Goal: Check status: Check status

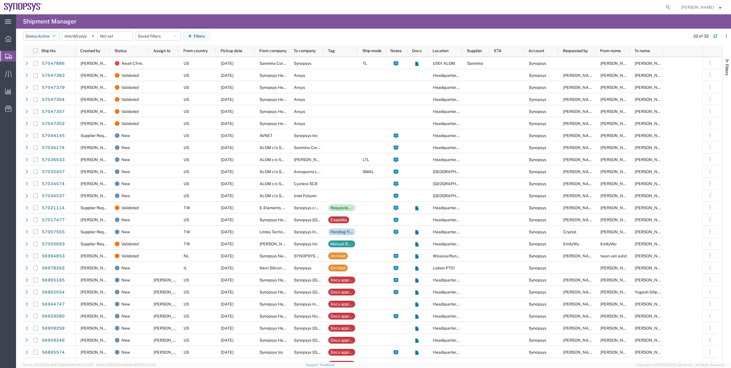
click at [49, 38] on span "Active" at bounding box center [43, 36] width 11 height 5
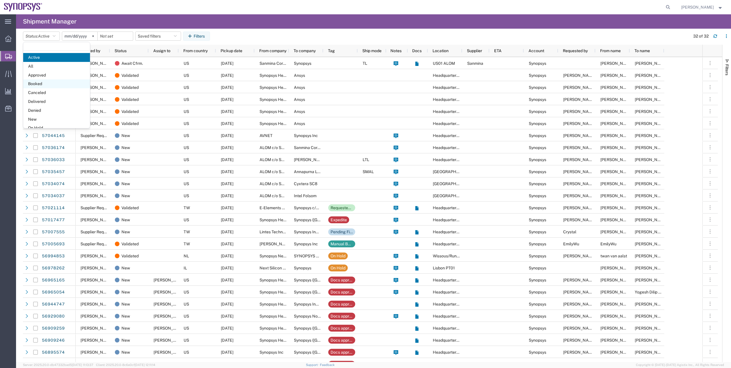
click at [46, 81] on span "Booked" at bounding box center [56, 83] width 67 height 9
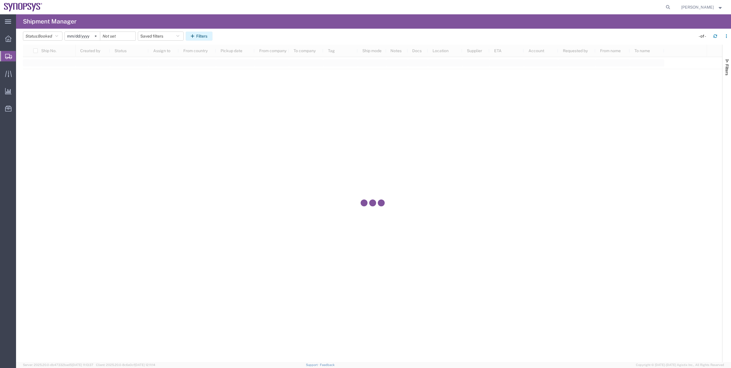
click at [213, 37] on button "Filters" at bounding box center [199, 36] width 27 height 9
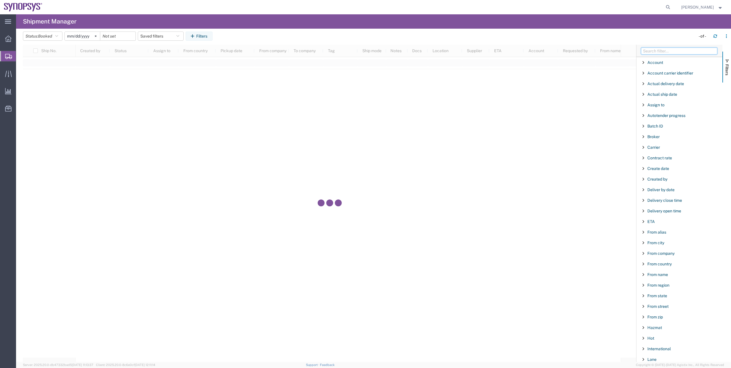
click at [665, 53] on input "Filter Columns Input" at bounding box center [679, 51] width 76 height 7
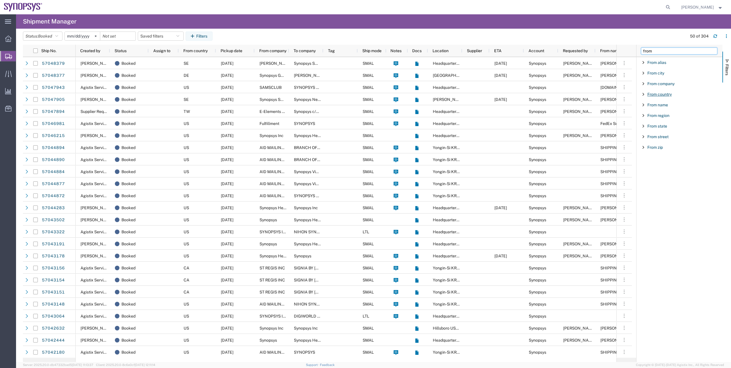
type input "from"
click at [663, 93] on span "From country" at bounding box center [659, 94] width 24 height 5
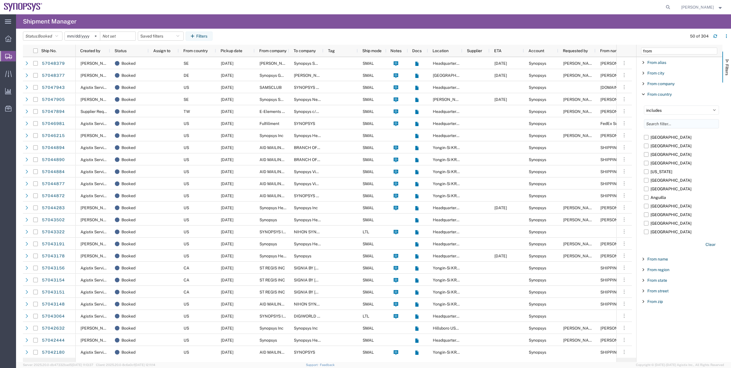
click at [655, 123] on input "Filter List 9 Filters" at bounding box center [681, 123] width 75 height 9
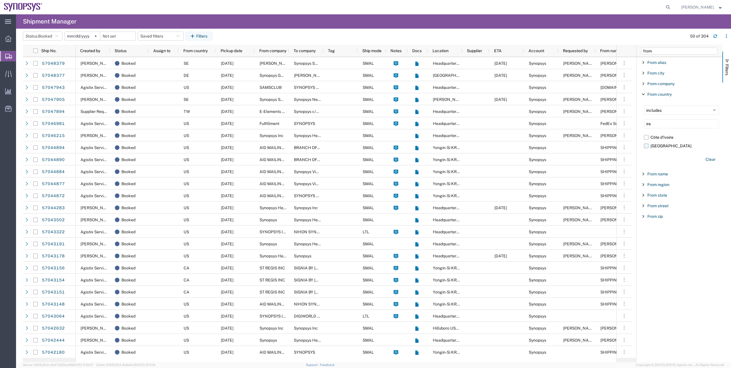
type input "ire"
click at [654, 150] on label "[GEOGRAPHIC_DATA]" at bounding box center [681, 145] width 75 height 9
click at [0, 0] on input "[GEOGRAPHIC_DATA]" at bounding box center [0, 0] width 0 height 0
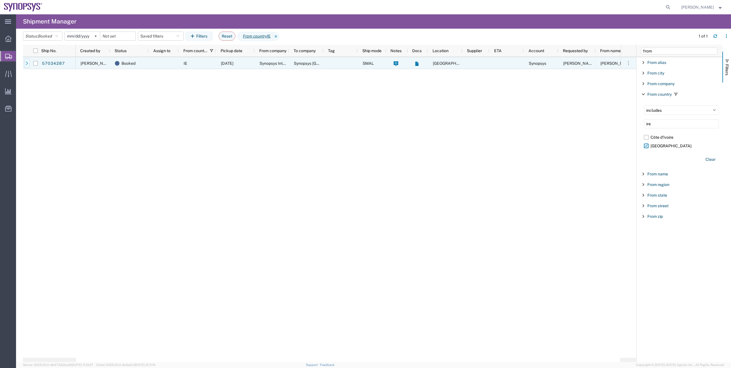
click at [27, 64] on icon at bounding box center [27, 63] width 2 height 4
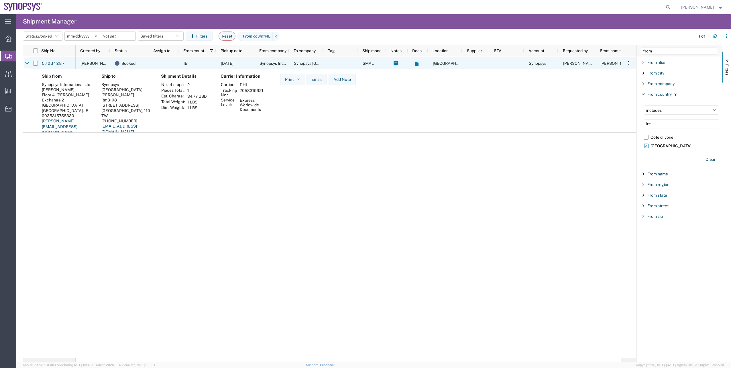
click at [27, 64] on icon at bounding box center [27, 63] width 4 height 2
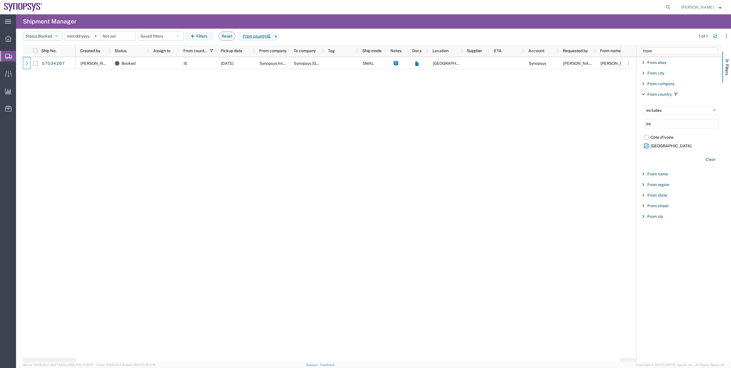
click at [41, 34] on span "Booked" at bounding box center [45, 36] width 14 height 5
click at [51, 64] on span "All" at bounding box center [56, 66] width 67 height 9
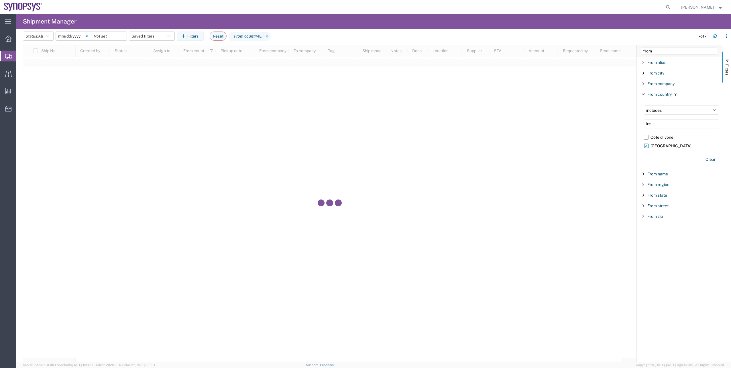
click at [89, 40] on svg-icon at bounding box center [86, 36] width 9 height 9
click at [268, 38] on icon at bounding box center [267, 36] width 7 height 9
click at [201, 38] on button "Filters" at bounding box center [190, 36] width 27 height 9
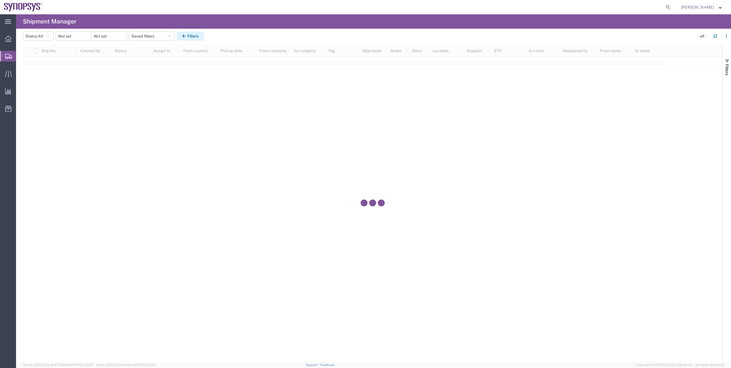
click at [204, 36] on button "Filters" at bounding box center [190, 36] width 27 height 9
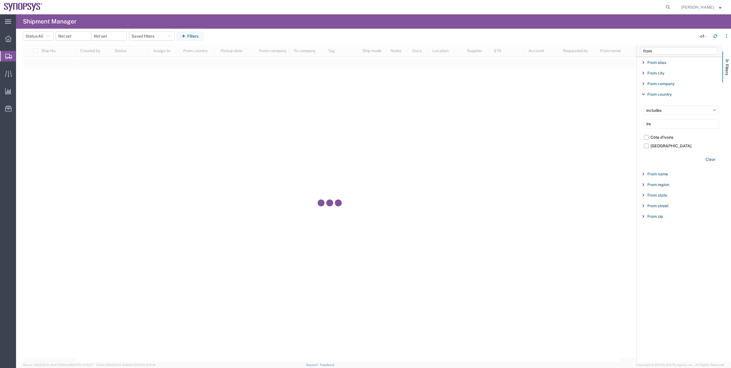
drag, startPoint x: 681, startPoint y: 55, endPoint x: 668, endPoint y: 53, distance: 13.0
click at [673, 54] on div "from" at bounding box center [679, 51] width 86 height 12
drag, startPoint x: 640, startPoint y: 52, endPoint x: 616, endPoint y: 52, distance: 24.3
click at [616, 52] on div "Ship No. Created by Status Assign to From country Pickup date From company To c…" at bounding box center [377, 203] width 708 height 317
type input "tr"
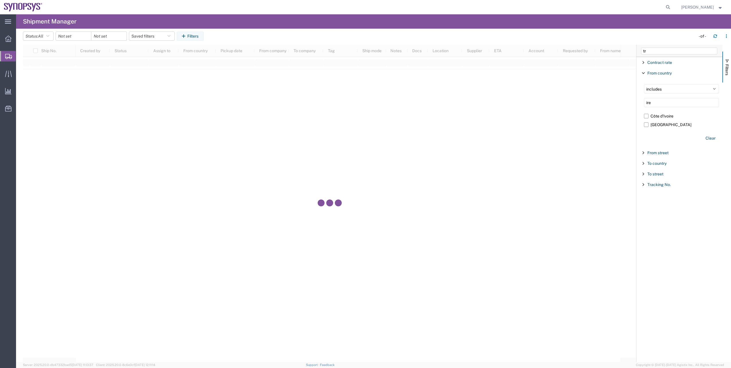
drag, startPoint x: 656, startPoint y: 105, endPoint x: 643, endPoint y: 104, distance: 13.3
click at [643, 104] on div "includes excludes ire [GEOGRAPHIC_DATA] Clear" at bounding box center [681, 114] width 82 height 66
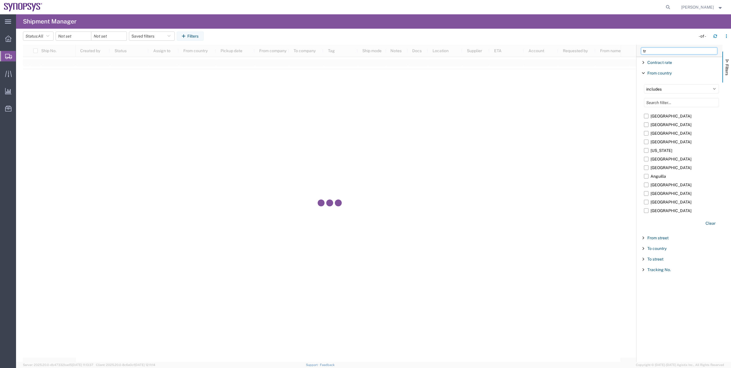
click at [655, 50] on input "tr" at bounding box center [679, 51] width 76 height 7
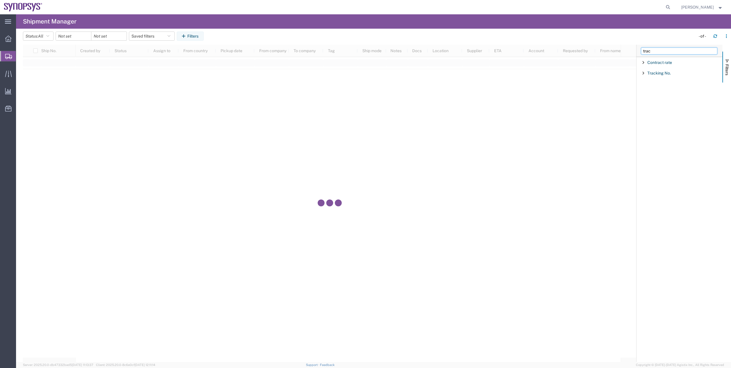
type input "trac"
click at [657, 76] on div "Tracking No." at bounding box center [679, 73] width 86 height 10
type input "393967104649"
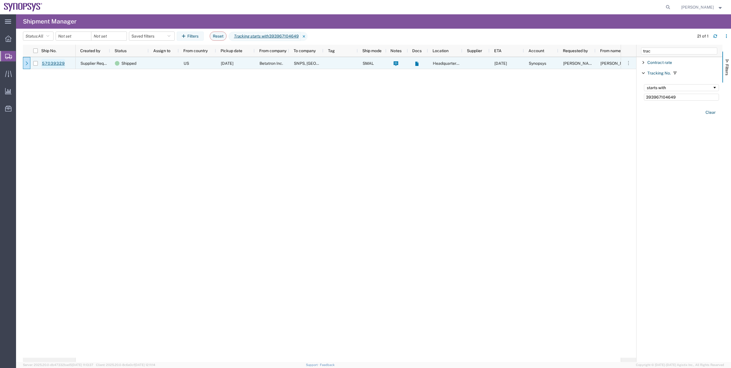
click at [53, 62] on link "57039329" at bounding box center [53, 63] width 23 height 9
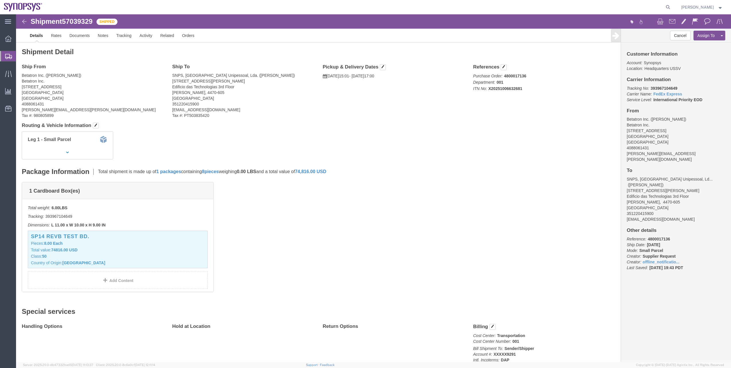
click span "57039329"
copy span "57039329"
click link "Activity"
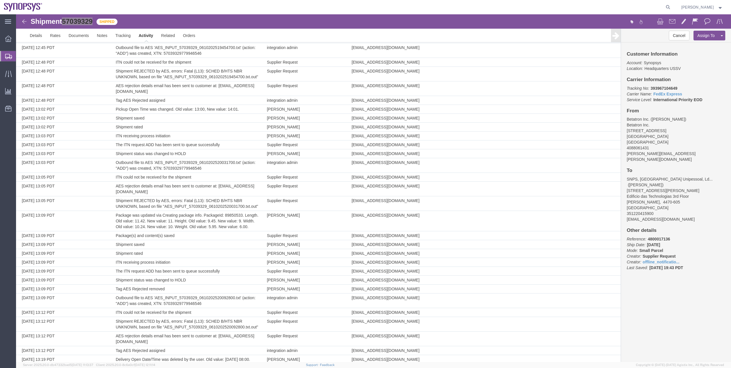
scroll to position [344, 0]
